Goal: Task Accomplishment & Management: Use online tool/utility

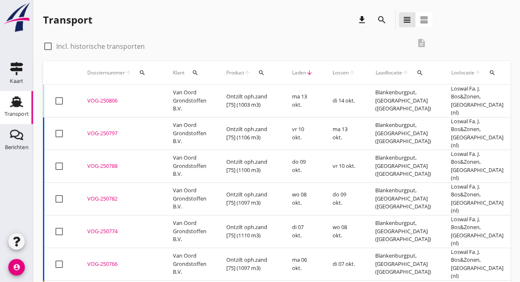
click at [160, 93] on td "VOG-250806 upload_file Drop hier uw bestand om het aan het dossier toe te voegen" at bounding box center [120, 101] width 86 height 33
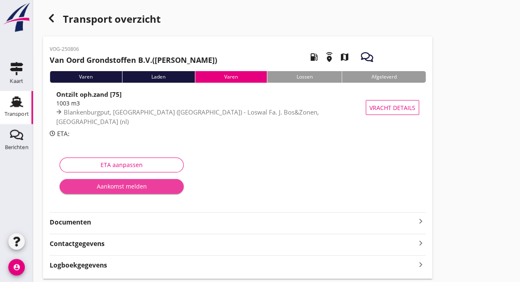
click at [116, 189] on div "Aankomst melden" at bounding box center [121, 186] width 111 height 9
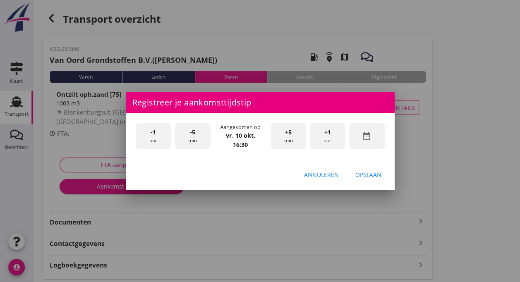
click at [190, 135] on span "-5" at bounding box center [192, 132] width 5 height 9
click at [187, 135] on div "-5 min" at bounding box center [192, 136] width 36 height 26
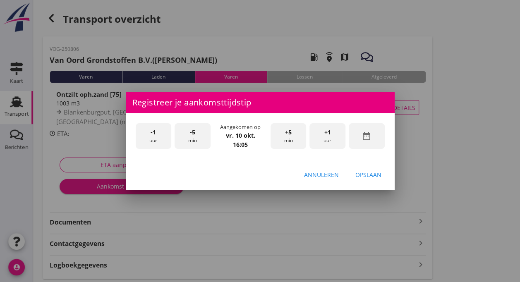
click at [187, 135] on div "-5 min" at bounding box center [192, 136] width 36 height 26
click at [365, 176] on div "Opslaan" at bounding box center [368, 174] width 26 height 9
